Goal: Information Seeking & Learning: Learn about a topic

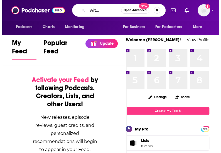
scroll to position [0, 22]
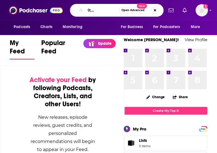
type input "sleeping with celebrities"
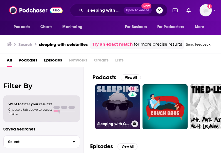
click at [105, 101] on link "65 Sleeping with Celebrities" at bounding box center [117, 106] width 45 height 45
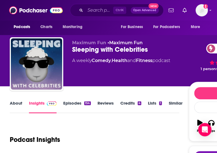
click at [73, 102] on link "Episodes 154" at bounding box center [76, 106] width 27 height 13
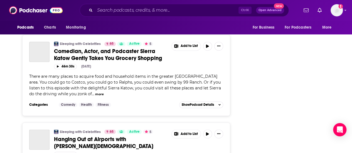
scroll to position [1499, 0]
